Goal: Task Accomplishment & Management: Complete application form

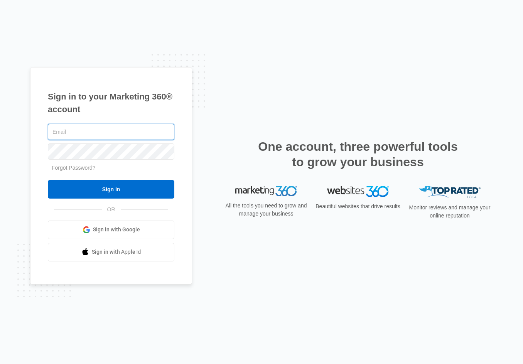
click at [111, 133] on input "text" at bounding box center [111, 132] width 126 height 16
type input "[PERSON_NAME][EMAIL_ADDRESS][DOMAIN_NAME]"
click at [48, 180] on input "Sign In" at bounding box center [111, 189] width 126 height 18
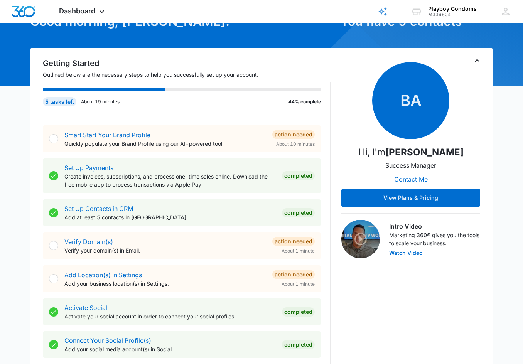
scroll to position [59, 0]
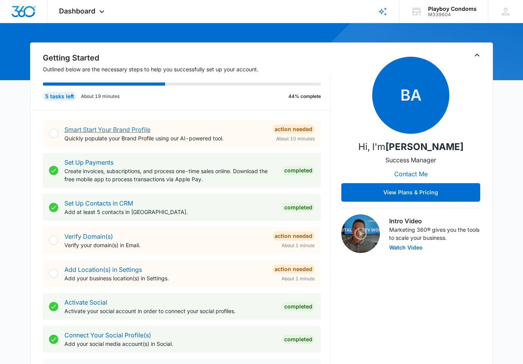
click at [98, 129] on link "Smart Start Your Brand Profile" at bounding box center [107, 130] width 86 height 8
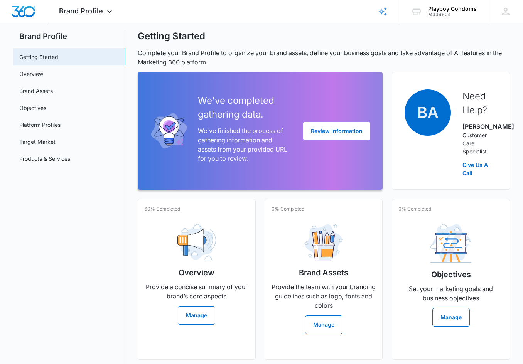
scroll to position [20, 0]
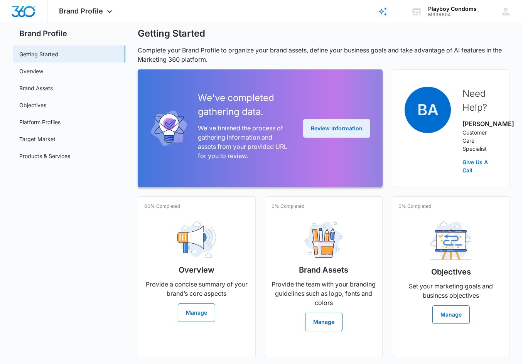
click at [339, 133] on button "Review Information" at bounding box center [336, 128] width 67 height 18
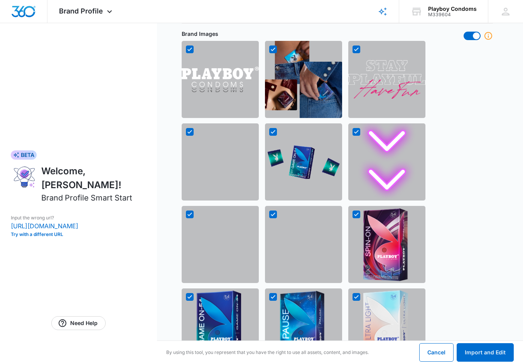
scroll to position [581, 0]
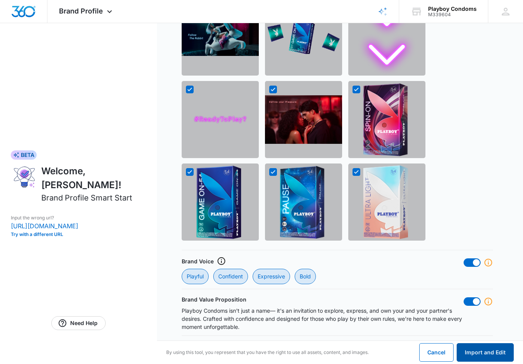
click at [488, 352] on button "Import and Edit" at bounding box center [484, 352] width 57 height 18
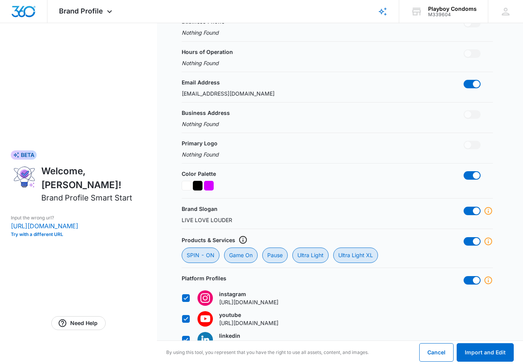
scroll to position [0, 0]
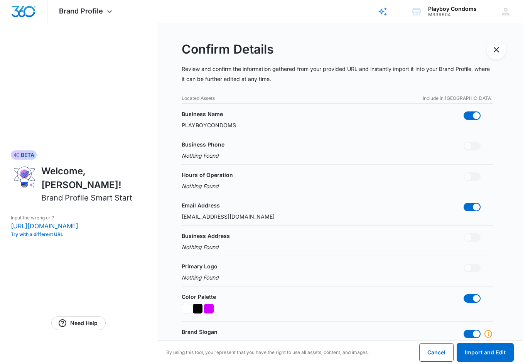
click at [33, 14] on img "Dashboard" at bounding box center [23, 12] width 25 height 12
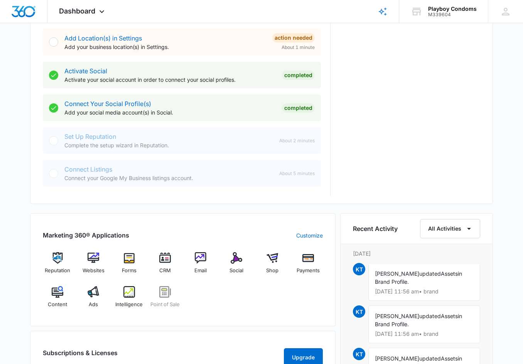
scroll to position [290, 0]
click at [233, 258] on img at bounding box center [236, 258] width 12 height 12
